Goal: Learn about a topic

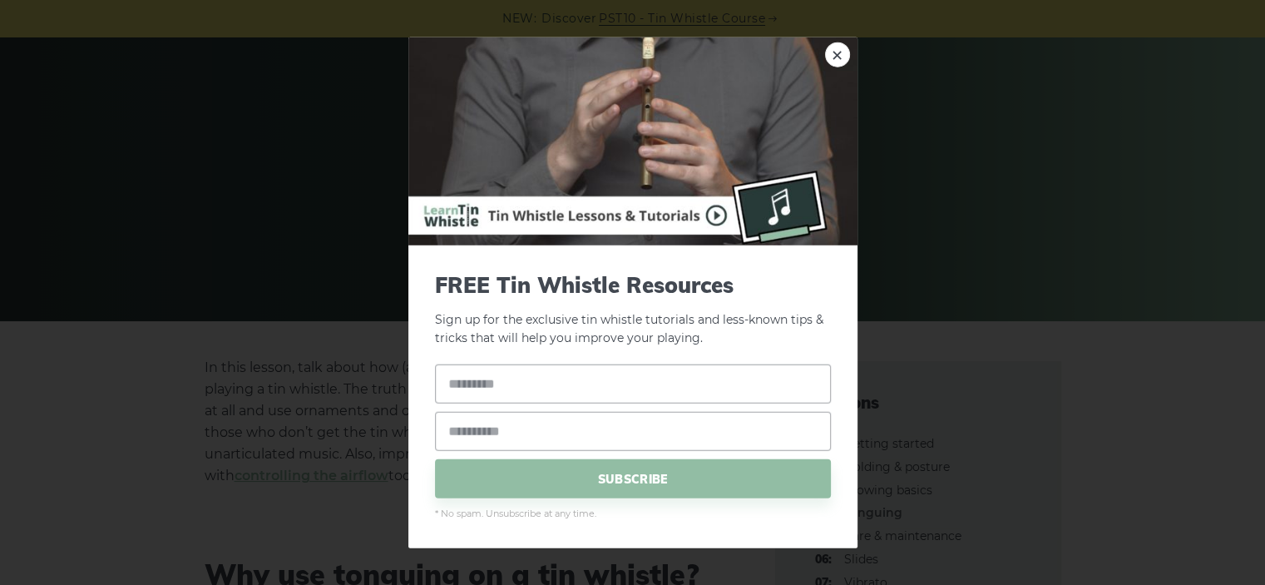
scroll to position [116, 0]
click at [831, 67] on link "×" at bounding box center [837, 54] width 25 height 25
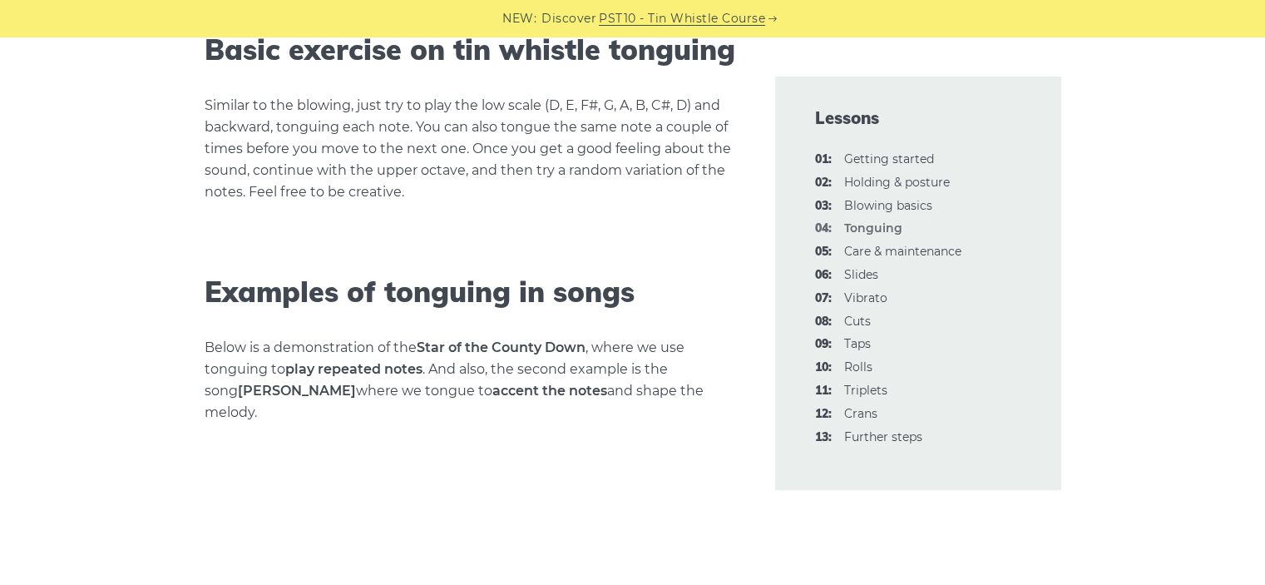
scroll to position [2106, 0]
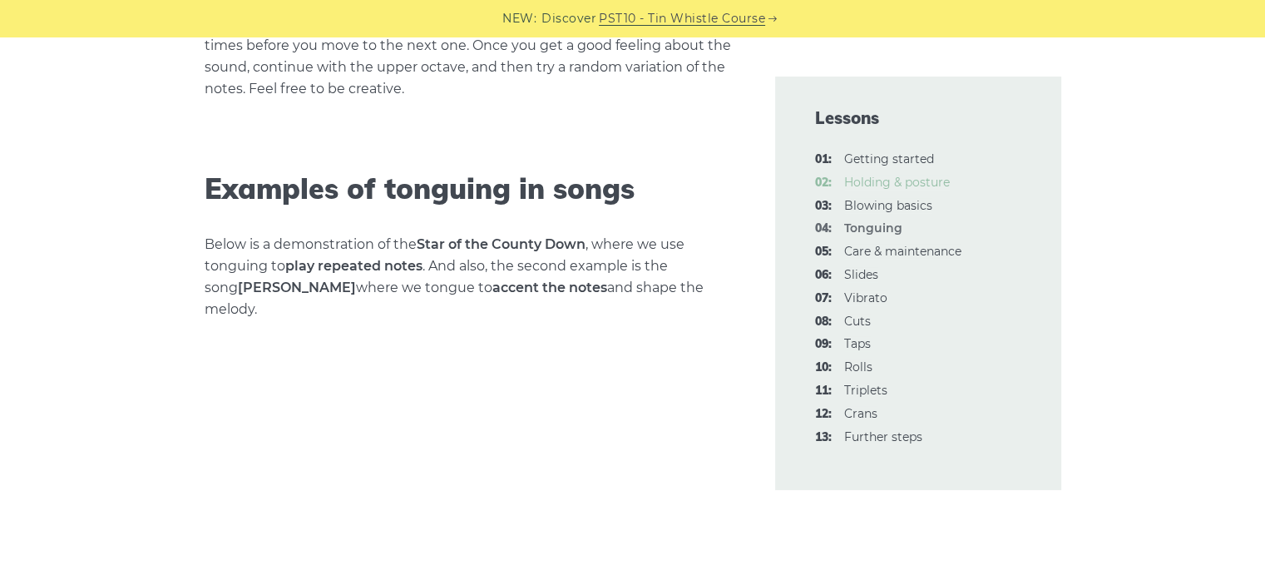
click at [882, 176] on link "02: Holding & posture" at bounding box center [897, 182] width 106 height 15
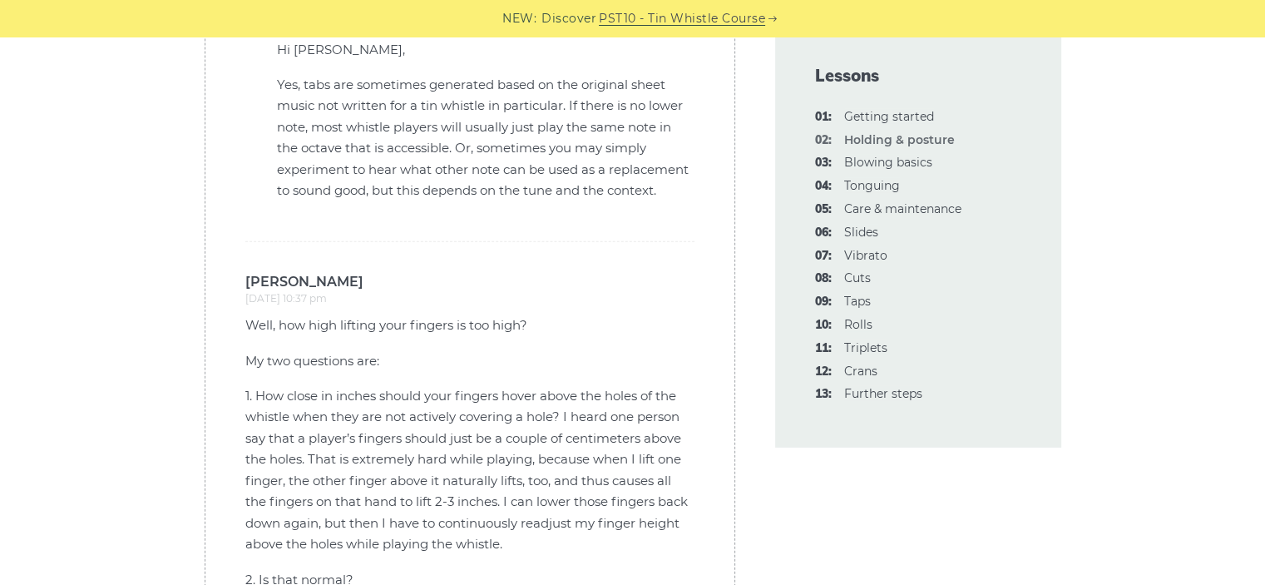
scroll to position [5377, 0]
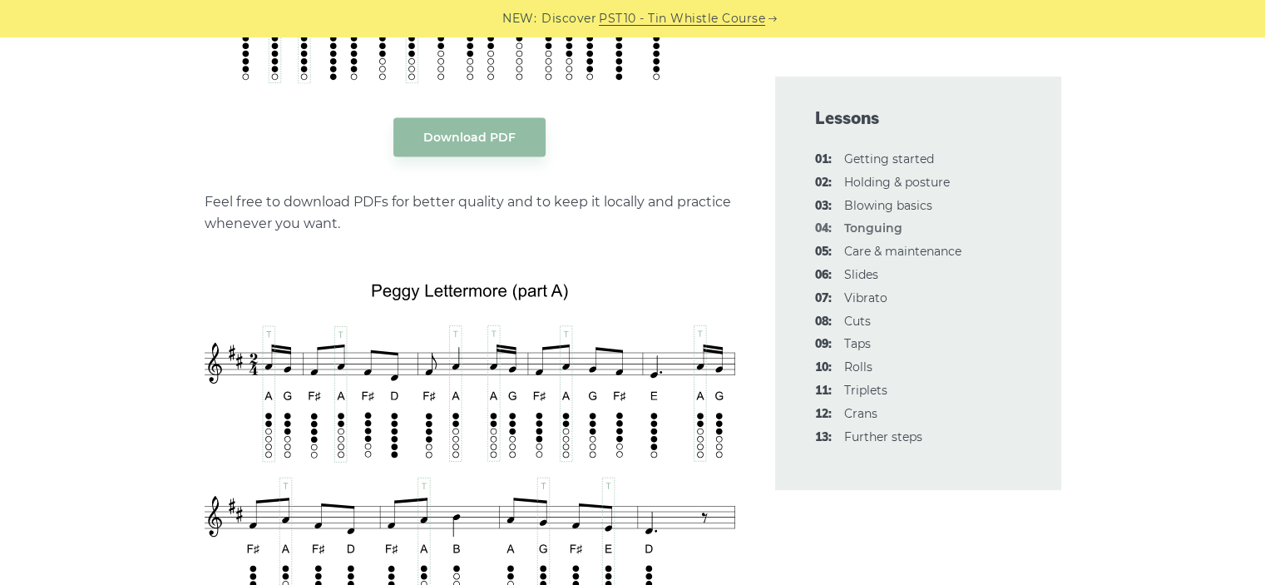
scroll to position [3397, 0]
